Goal: Transaction & Acquisition: Subscribe to service/newsletter

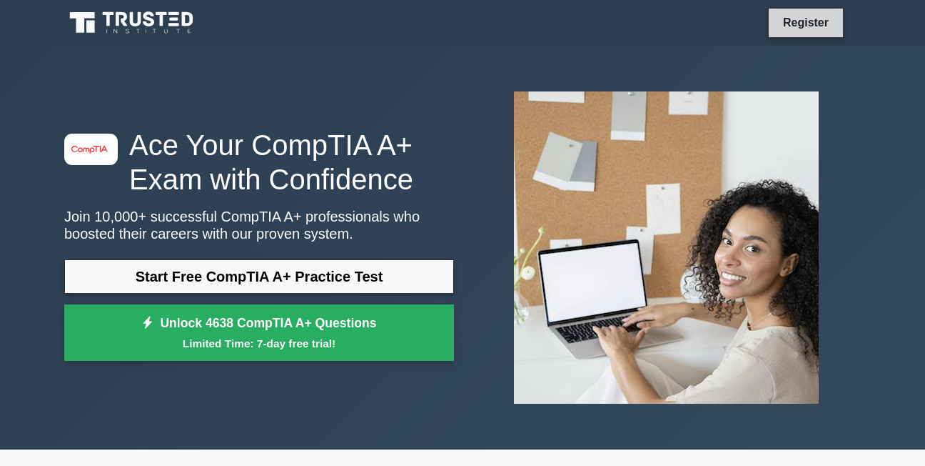
click at [818, 26] on link "Register" at bounding box center [806, 23] width 63 height 18
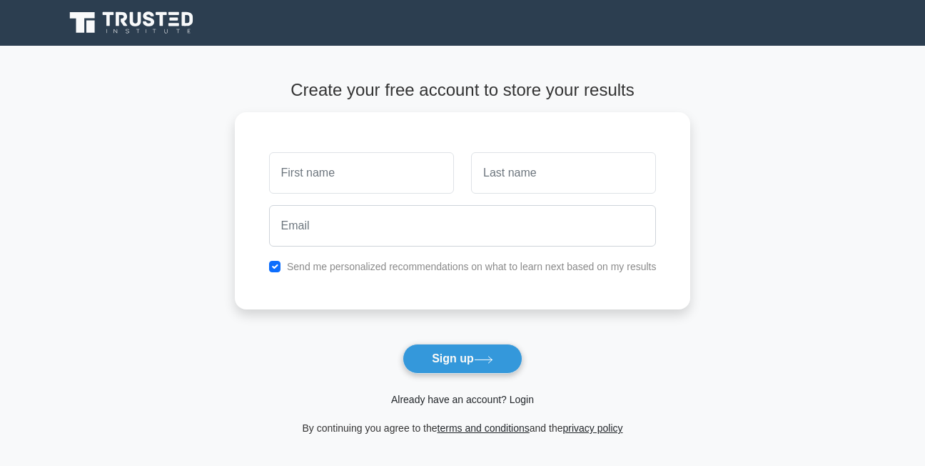
click at [467, 406] on span "Already have an account? Login" at bounding box center [463, 399] width 445 height 17
click at [468, 405] on link "Already have an account? Login" at bounding box center [462, 398] width 143 height 11
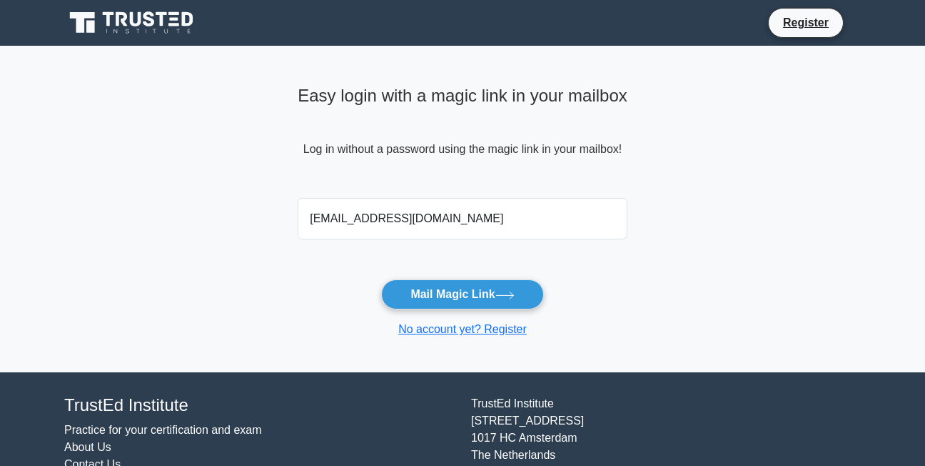
type input "eddiesgamboa@gmail.com"
click at [381, 279] on button "Mail Magic Link" at bounding box center [462, 294] width 162 height 30
